Goal: Information Seeking & Learning: Learn about a topic

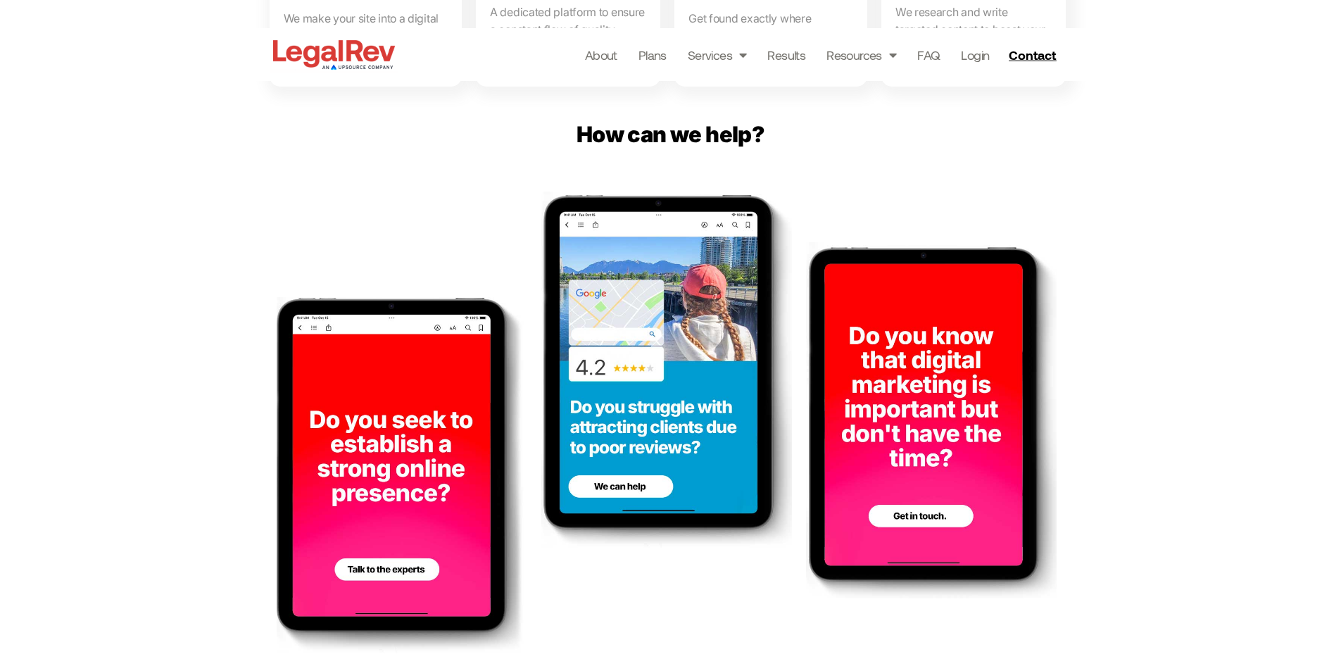
scroll to position [1126, 0]
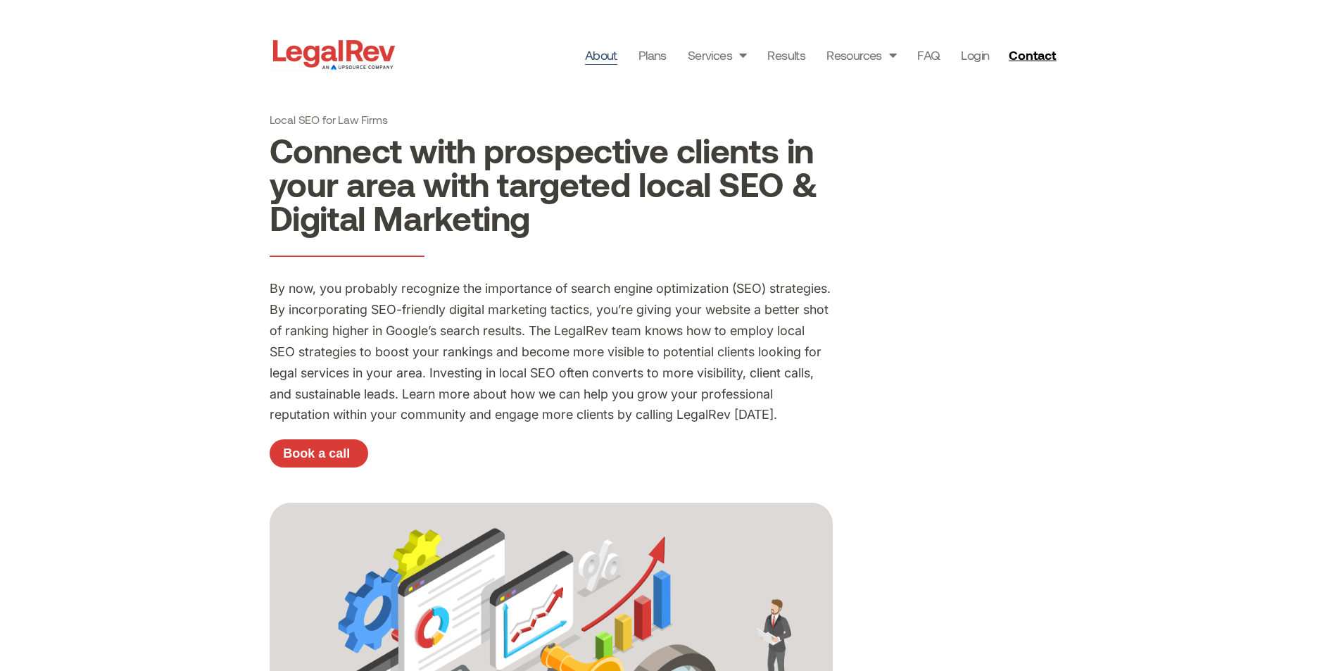
click at [608, 54] on link "About" at bounding box center [601, 55] width 32 height 20
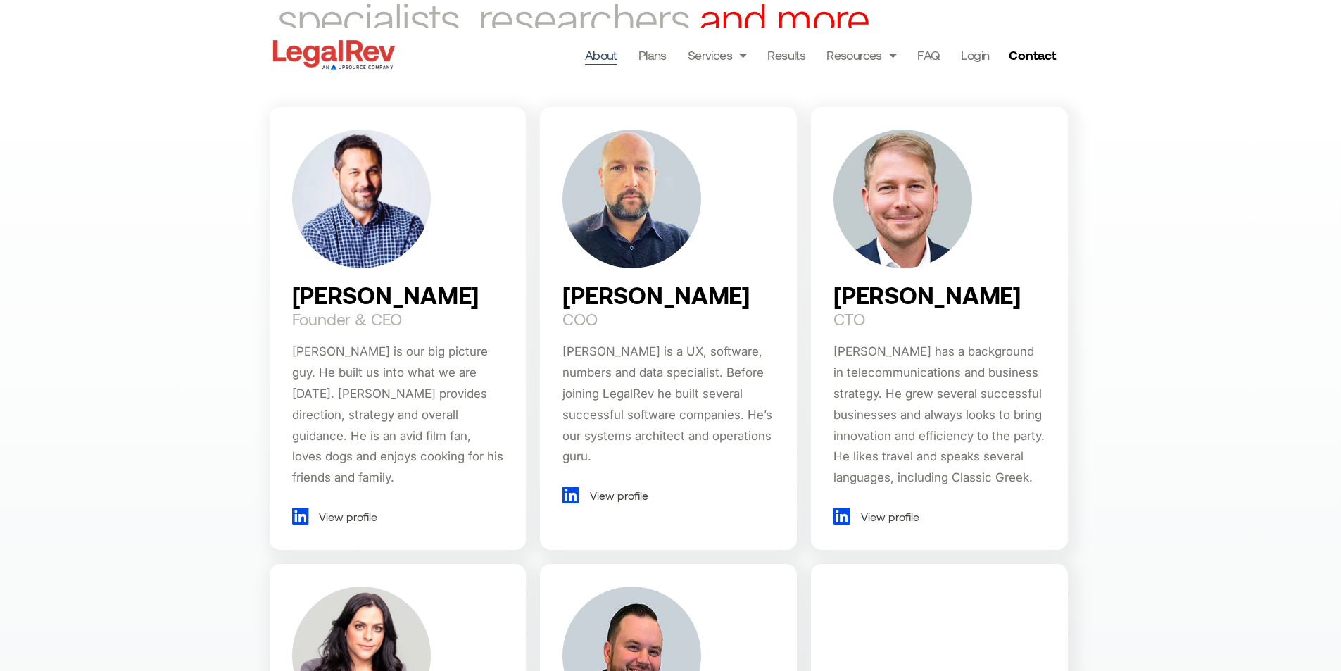
scroll to position [986, 0]
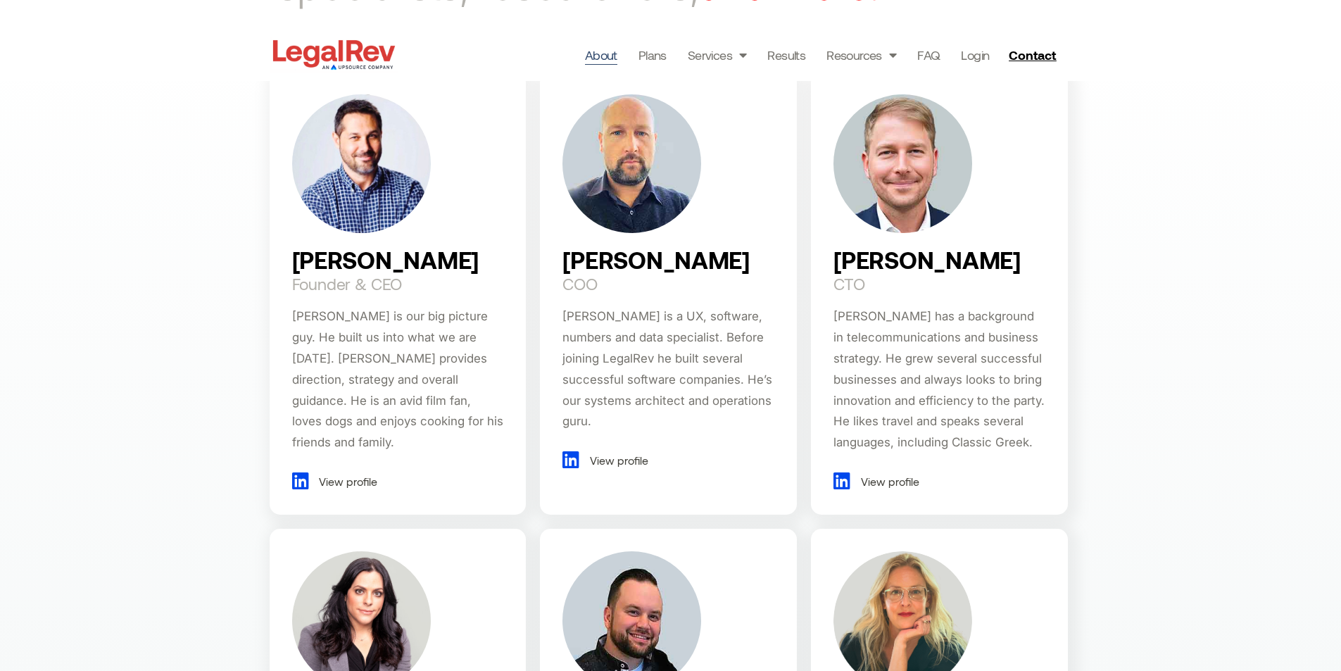
click at [1133, 395] on div "[PERSON_NAME] Founder & CEO [PERSON_NAME] is our big picture guy. He built us i…" at bounding box center [670, 683] width 1341 height 1299
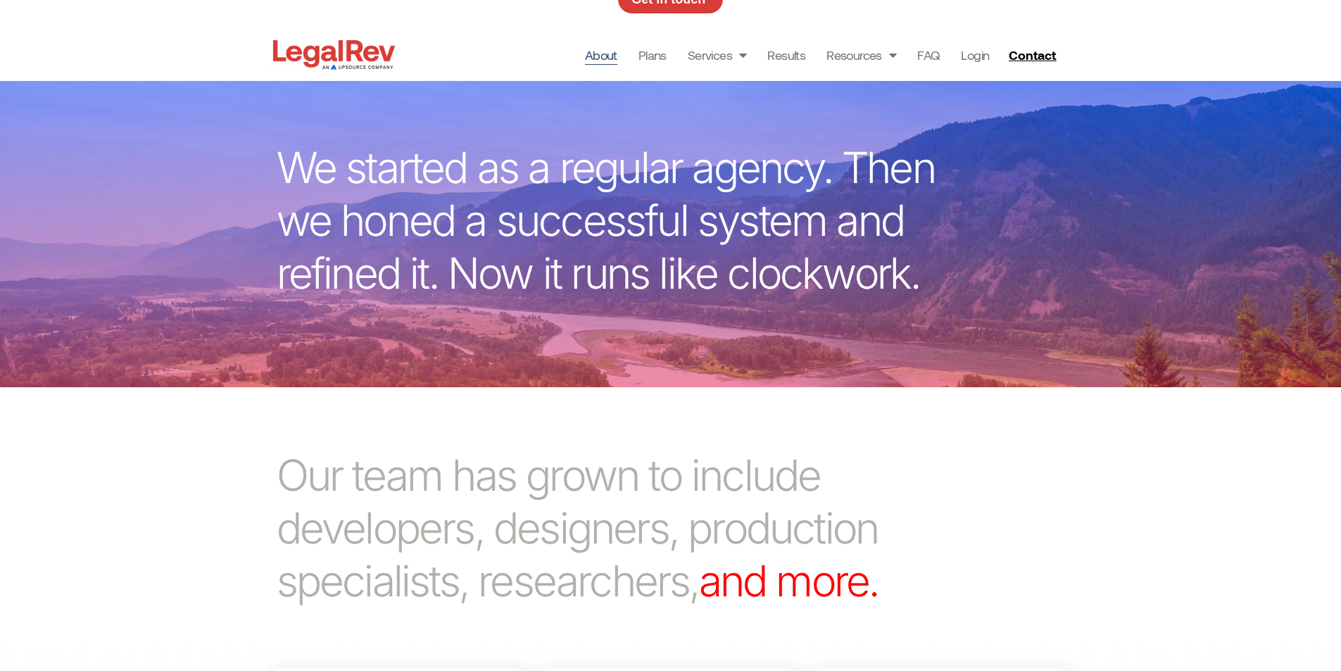
scroll to position [352, 0]
